Goal: Task Accomplishment & Management: Use online tool/utility

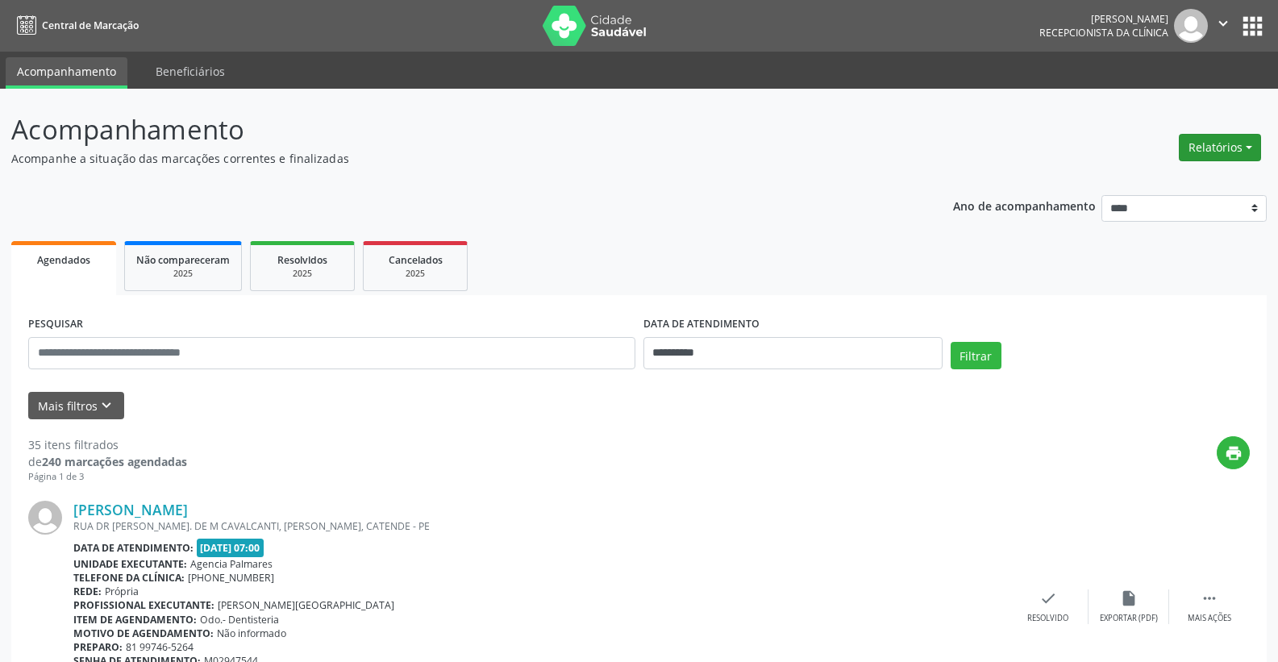
click at [1252, 144] on button "Relatórios" at bounding box center [1220, 147] width 82 height 27
click at [1168, 180] on link "Agendamentos" at bounding box center [1175, 182] width 173 height 23
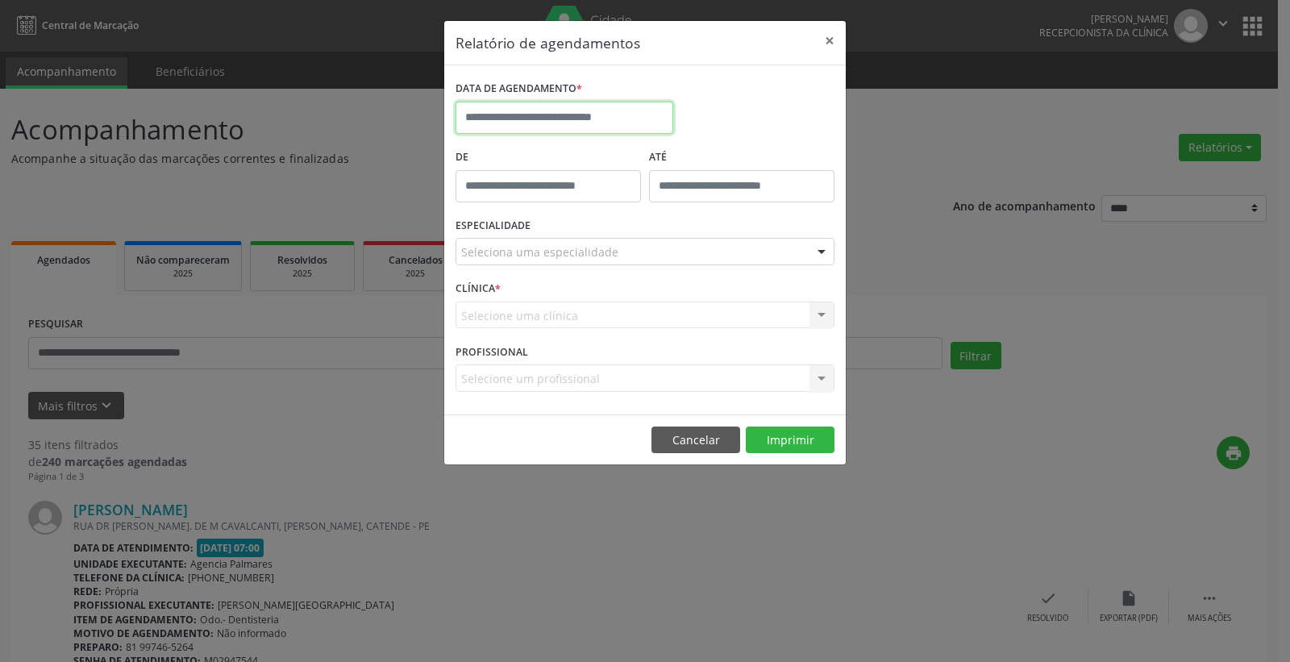
click at [611, 119] on input "text" at bounding box center [565, 118] width 218 height 32
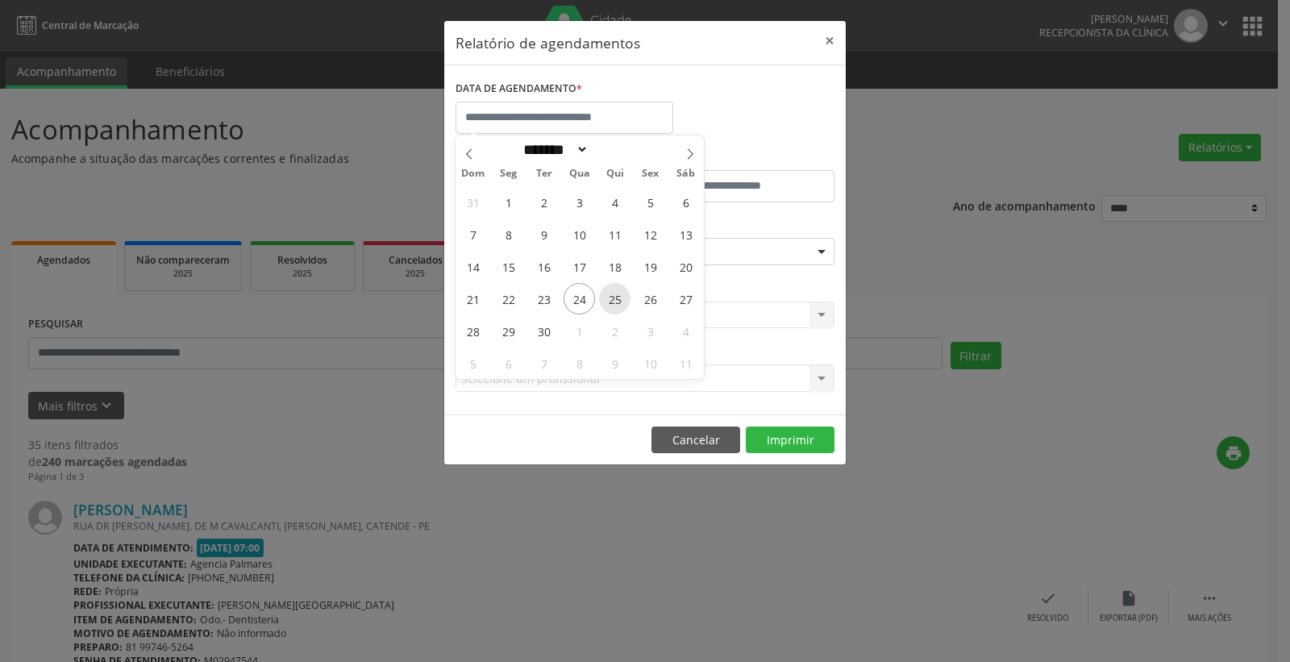
click at [619, 301] on span "25" at bounding box center [614, 298] width 31 height 31
type input "**********"
click at [619, 301] on span "25" at bounding box center [614, 298] width 31 height 31
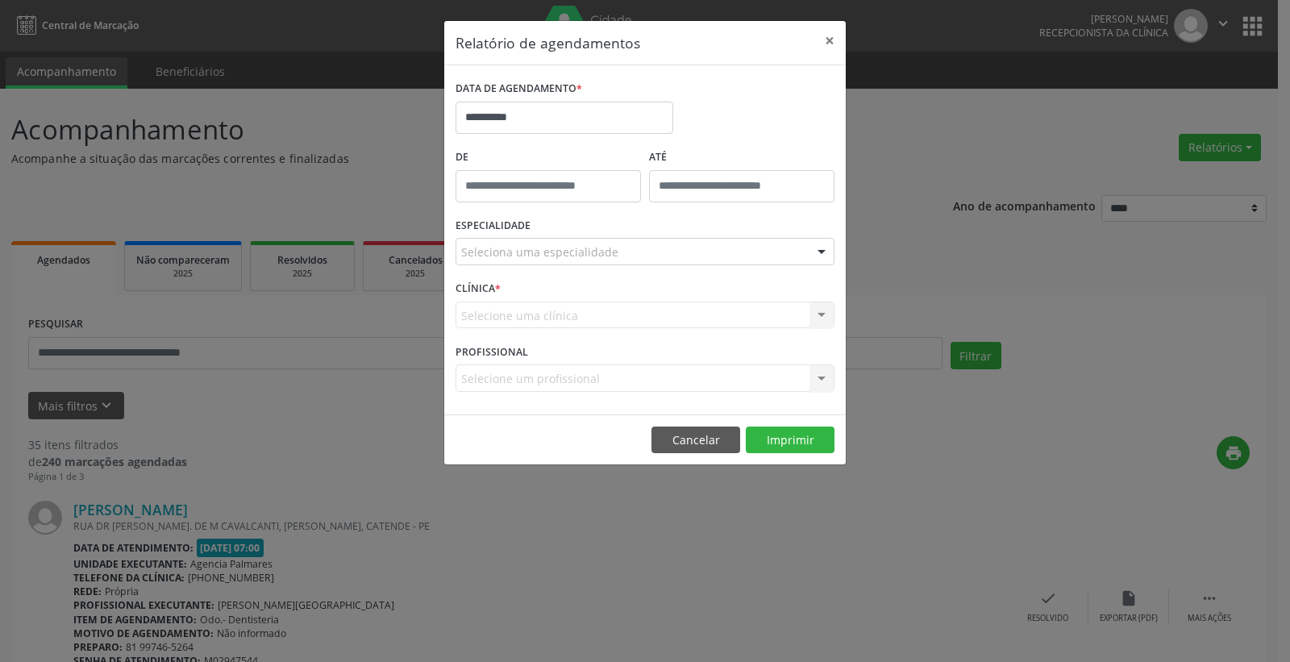
click at [823, 251] on div at bounding box center [822, 252] width 24 height 27
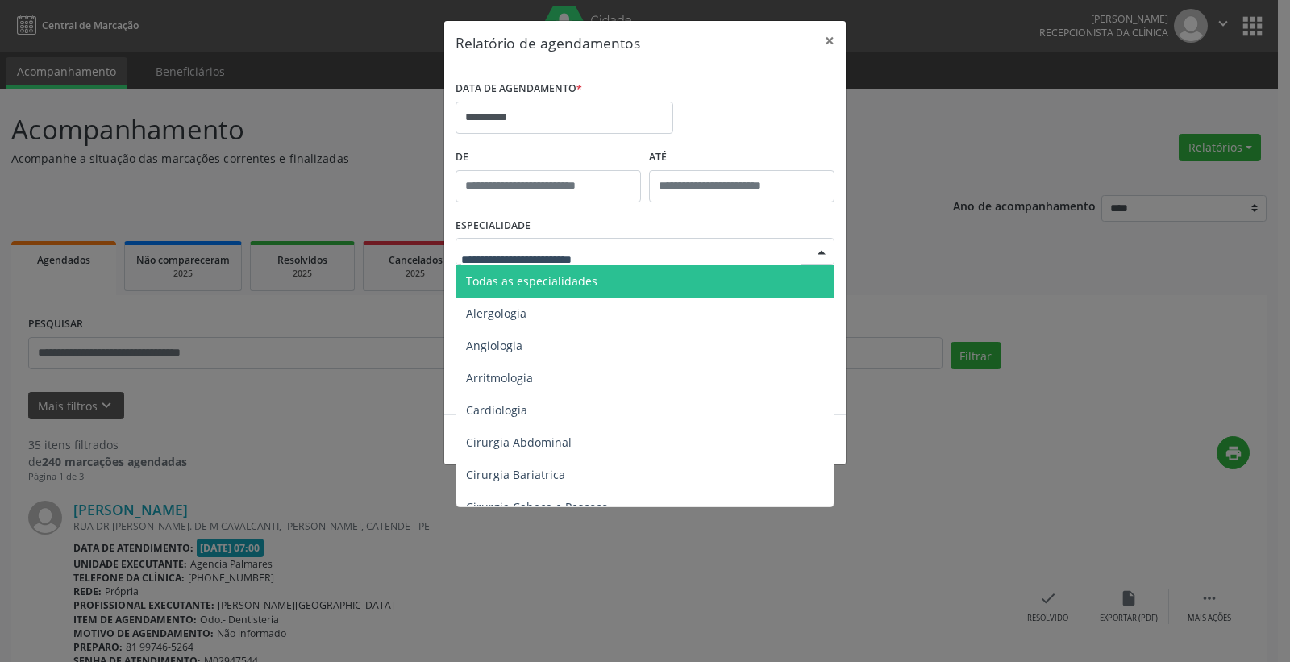
click at [802, 276] on span "Todas as especialidades" at bounding box center [646, 281] width 380 height 32
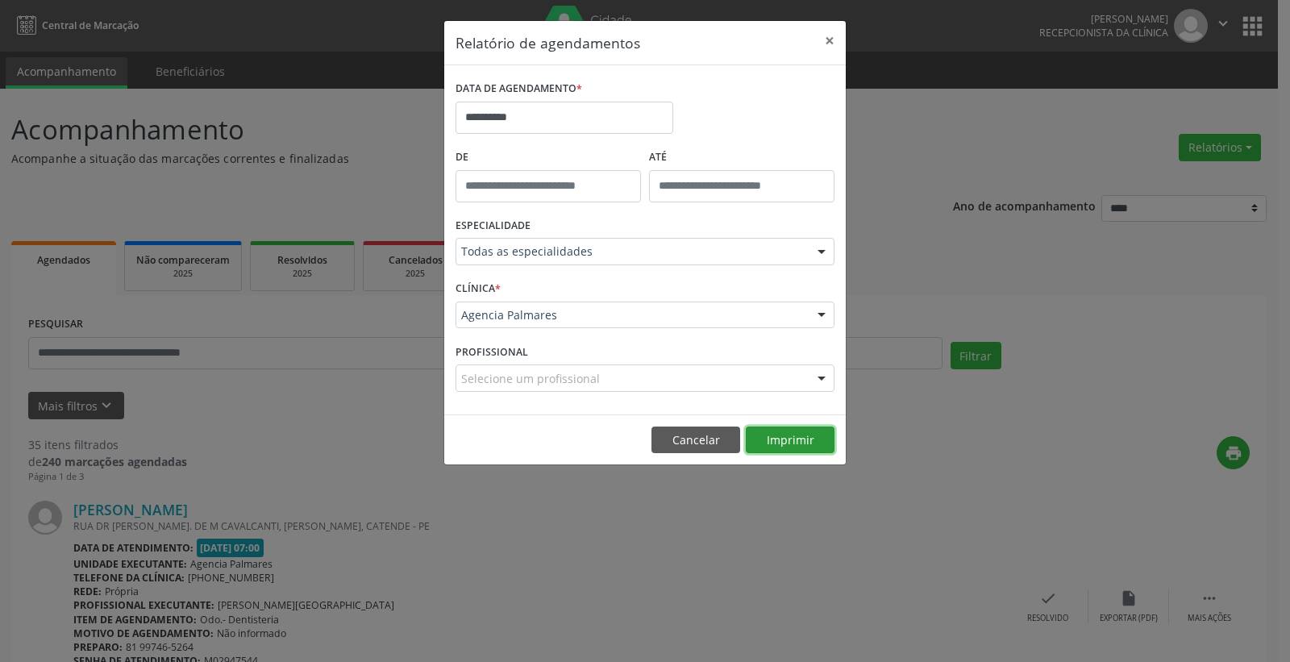
click at [798, 433] on button "Imprimir" at bounding box center [790, 440] width 89 height 27
